Goal: Task Accomplishment & Management: Use online tool/utility

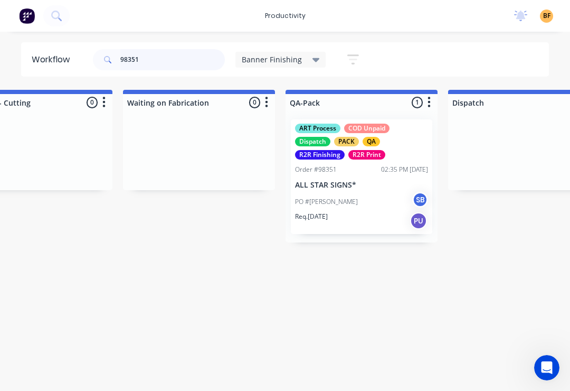
click at [182, 61] on input "98351" at bounding box center [172, 59] width 104 height 21
type input "9"
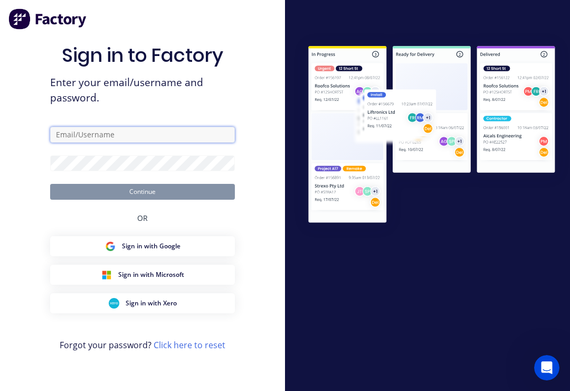
click at [157, 142] on input "text" at bounding box center [142, 135] width 185 height 16
type input "[EMAIL_ADDRESS][DOMAIN_NAME]"
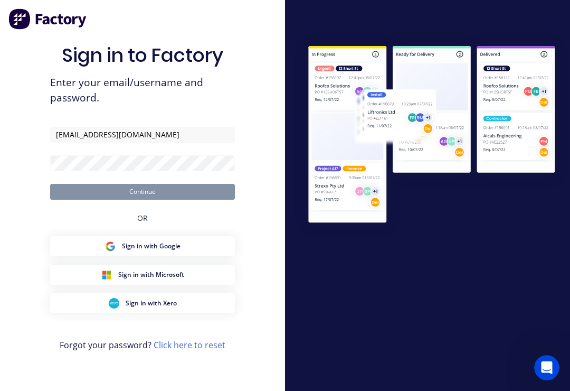
click at [142, 199] on button "Continue" at bounding box center [142, 192] width 185 height 16
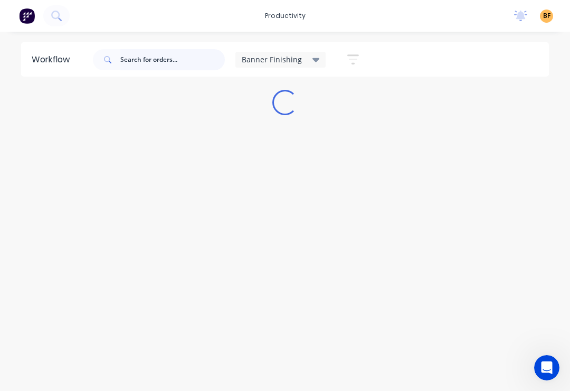
click at [172, 58] on input "text" at bounding box center [172, 59] width 104 height 21
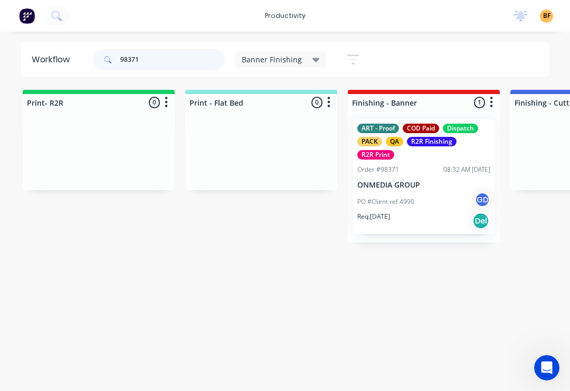
type input "98371"
click at [420, 214] on div "Req. [DATE] Del" at bounding box center [423, 221] width 133 height 18
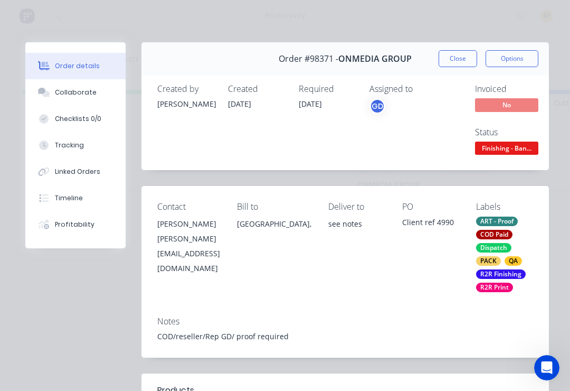
click at [66, 147] on div "Tracking" at bounding box center [69, 144] width 29 height 9
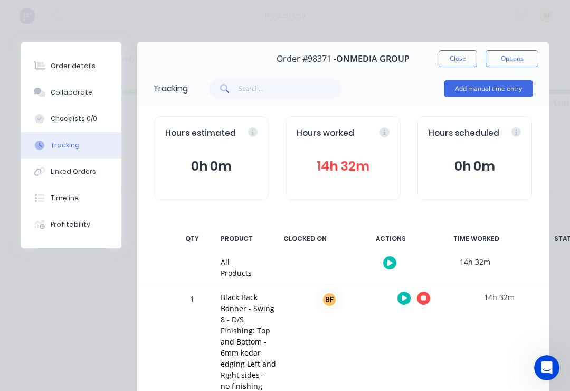
click at [426, 298] on icon "button" at bounding box center [423, 298] width 5 height 5
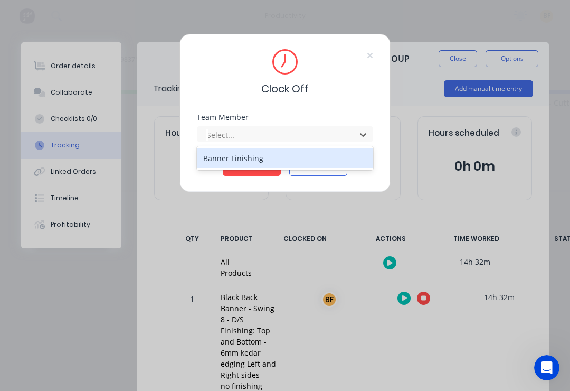
click at [301, 161] on div "Banner Finishing" at bounding box center [285, 158] width 176 height 20
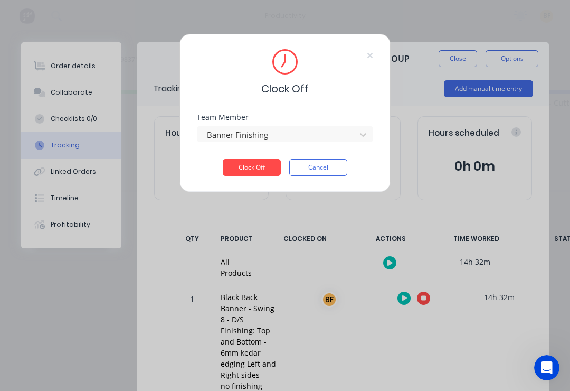
click at [256, 170] on button "Clock Off" at bounding box center [252, 167] width 58 height 17
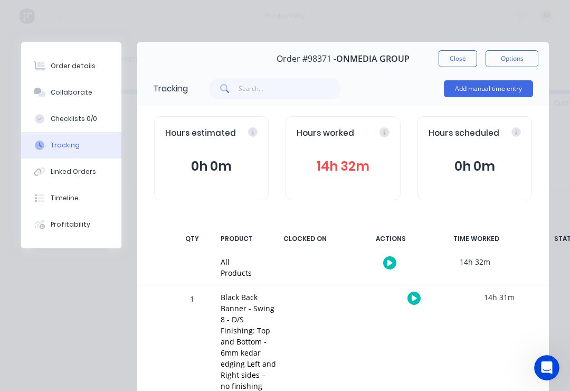
click at [456, 63] on button "Close" at bounding box center [458, 58] width 39 height 17
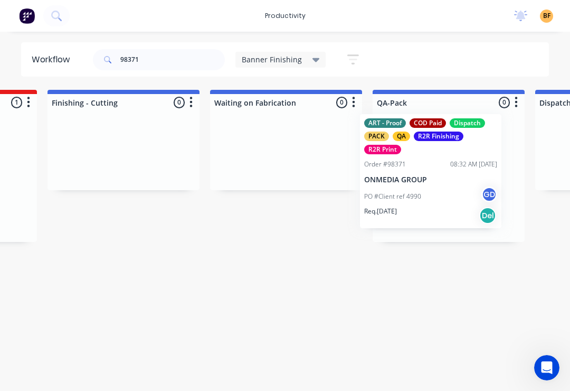
scroll to position [0, 465]
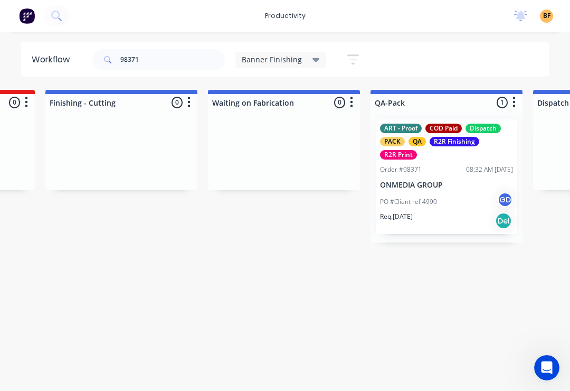
click at [163, 5] on div "productivity productivity Workflow Planner Delivery Scheduling Timesheets No ne…" at bounding box center [285, 16] width 570 height 32
